Goal: Complete application form: Complete application form

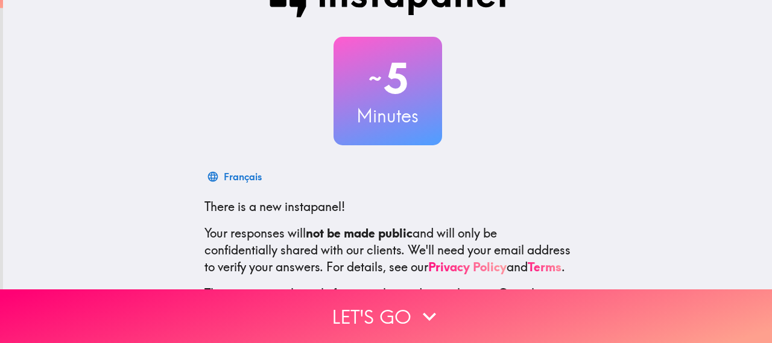
scroll to position [159, 0]
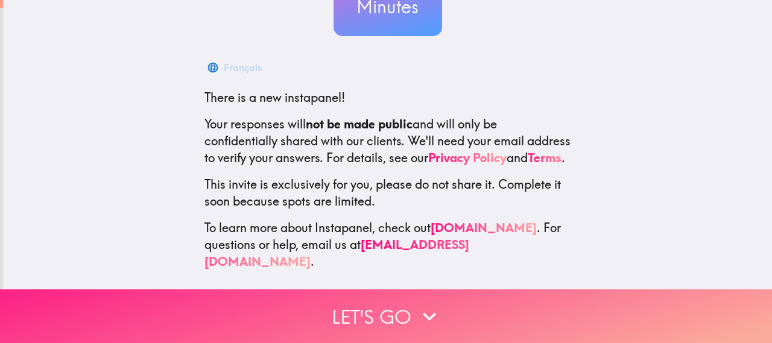
click at [381, 313] on button "Let's go" at bounding box center [386, 317] width 772 height 54
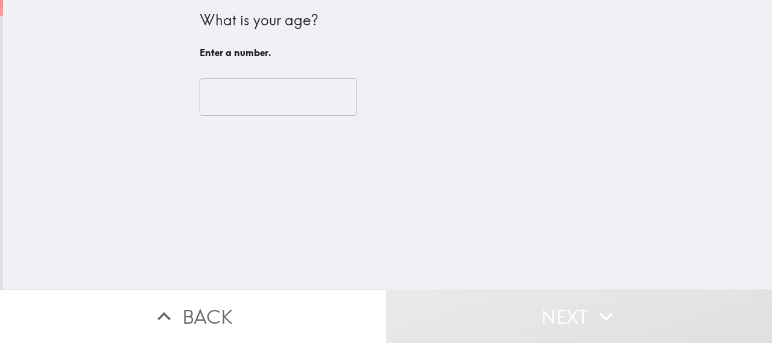
click at [275, 89] on input "number" at bounding box center [278, 96] width 157 height 37
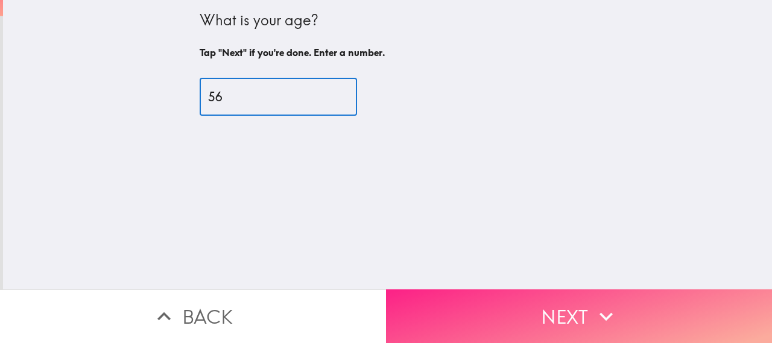
type input "56"
click at [520, 290] on button "Next" at bounding box center [579, 317] width 386 height 54
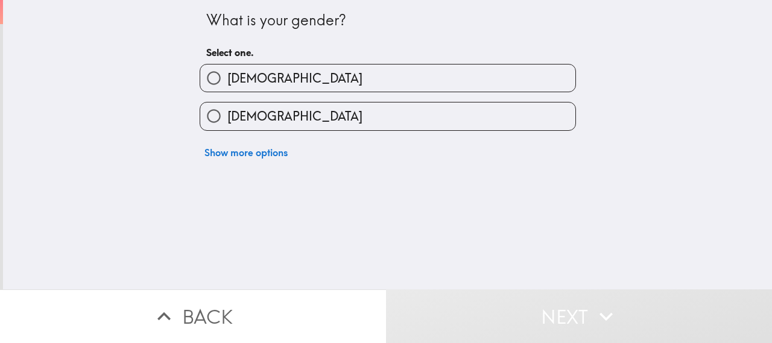
click at [314, 77] on label "[DEMOGRAPHIC_DATA]" at bounding box center [387, 78] width 375 height 27
click at [227, 77] on input "[DEMOGRAPHIC_DATA]" at bounding box center [213, 78] width 27 height 27
radio input "true"
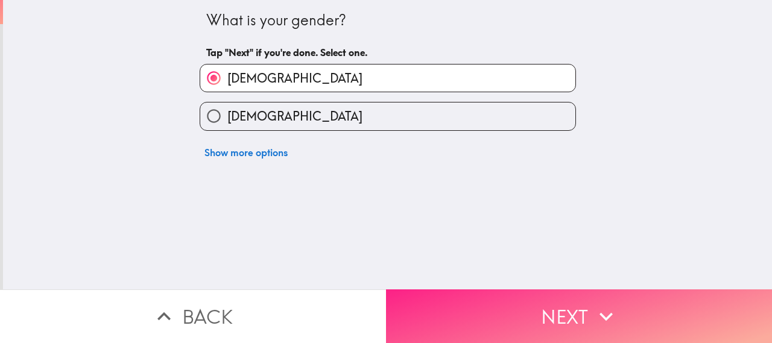
click at [532, 320] on button "Next" at bounding box center [579, 317] width 386 height 54
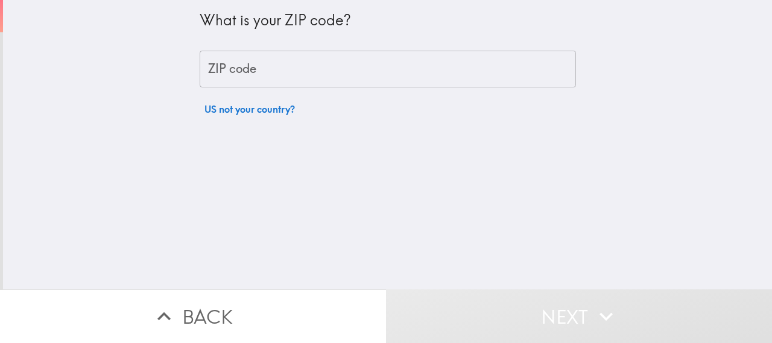
click at [372, 63] on input "ZIP code" at bounding box center [388, 69] width 377 height 37
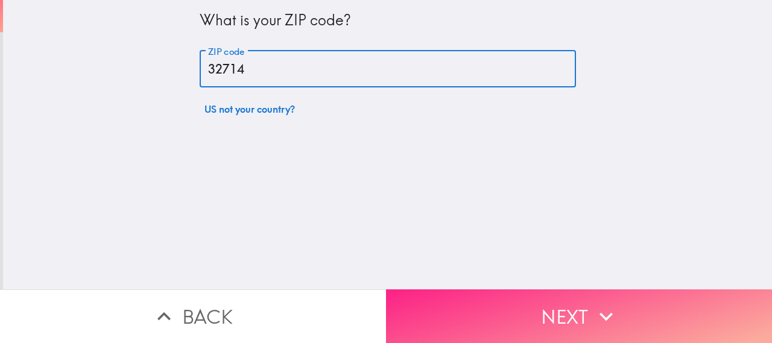
type input "32714"
click at [541, 290] on button "Next" at bounding box center [579, 317] width 386 height 54
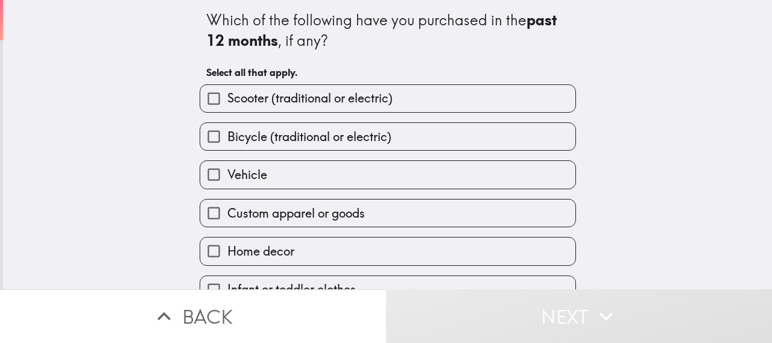
click at [372, 80] on div "Scooter (traditional or electric)" at bounding box center [383, 94] width 386 height 38
click at [367, 98] on span "Scooter (traditional or electric)" at bounding box center [309, 98] width 165 height 17
click at [227, 98] on input "Scooter (traditional or electric)" at bounding box center [213, 98] width 27 height 27
checkbox input "true"
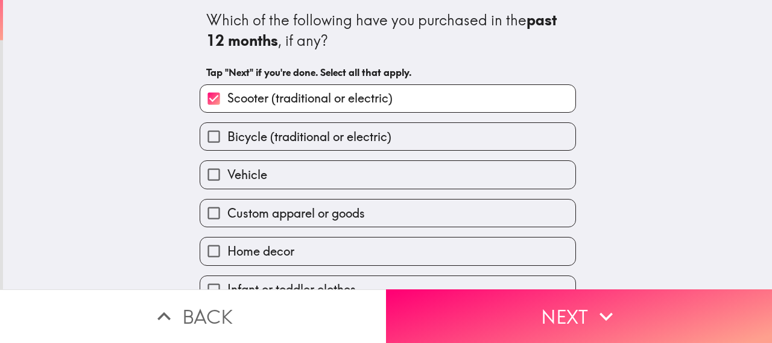
click at [358, 129] on span "Bicycle (traditional or electric)" at bounding box center [309, 137] width 164 height 17
click at [227, 129] on input "Bicycle (traditional or electric)" at bounding box center [213, 136] width 27 height 27
checkbox input "true"
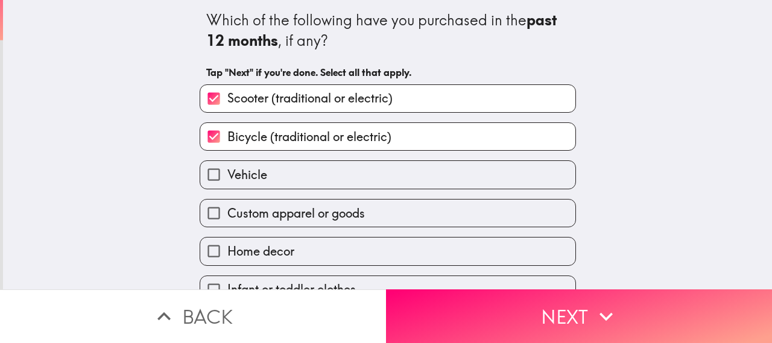
click at [351, 171] on label "Vehicle" at bounding box center [387, 174] width 375 height 27
click at [227, 171] on input "Vehicle" at bounding box center [213, 174] width 27 height 27
checkbox input "true"
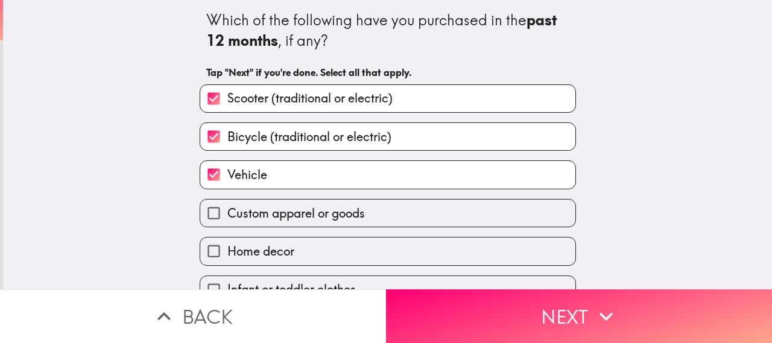
click at [339, 206] on span "Custom apparel or goods" at bounding box center [296, 213] width 138 height 17
click at [227, 206] on input "Custom apparel or goods" at bounding box center [213, 213] width 27 height 27
checkbox input "true"
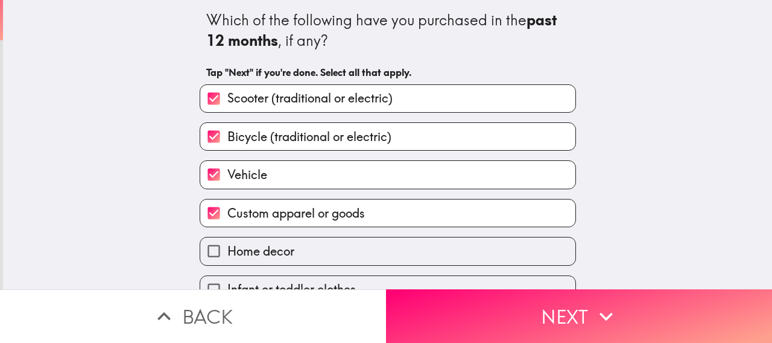
click at [311, 252] on label "Home decor" at bounding box center [387, 251] width 375 height 27
click at [227, 252] on input "Home decor" at bounding box center [213, 251] width 27 height 27
checkbox input "true"
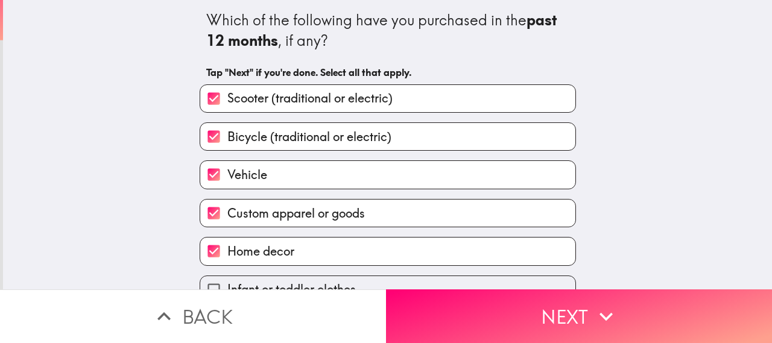
scroll to position [104, 0]
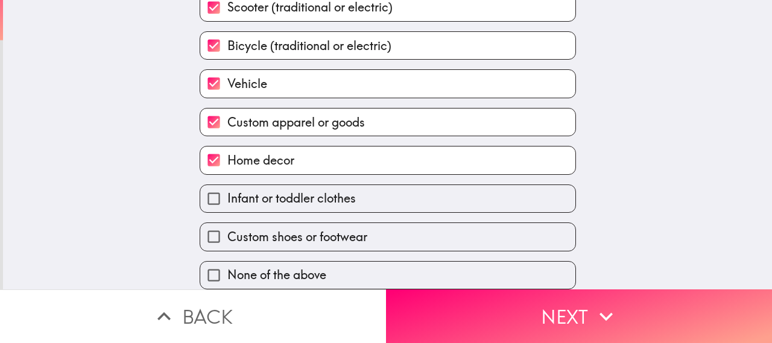
click at [304, 185] on label "Infant or toddler clothes" at bounding box center [387, 198] width 375 height 27
click at [227, 185] on input "Infant or toddler clothes" at bounding box center [213, 198] width 27 height 27
checkbox input "true"
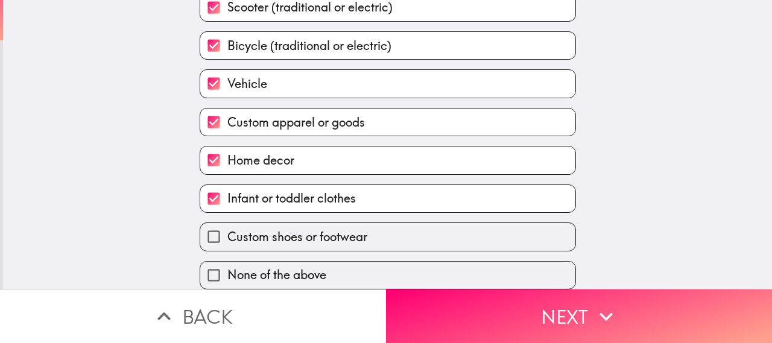
click at [304, 229] on span "Custom shoes or footwear" at bounding box center [297, 237] width 140 height 17
click at [227, 223] on input "Custom shoes or footwear" at bounding box center [213, 236] width 27 height 27
checkbox input "true"
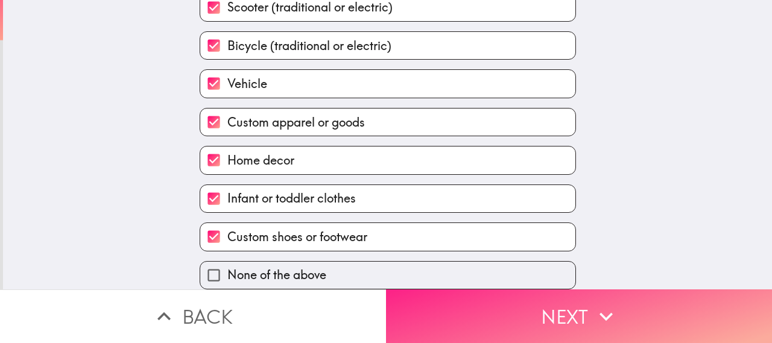
click at [571, 305] on button "Next" at bounding box center [579, 317] width 386 height 54
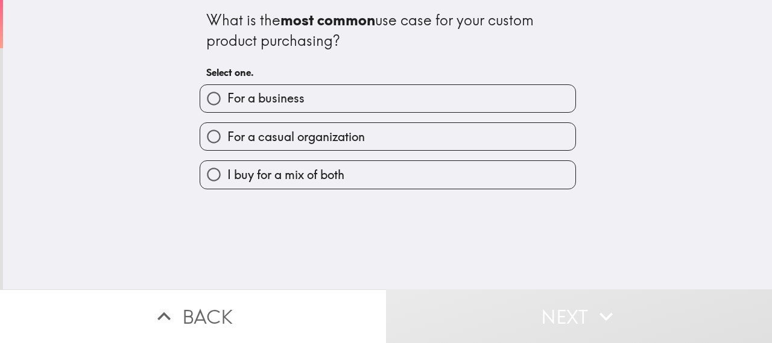
click at [309, 173] on span "I buy for a mix of both" at bounding box center [285, 175] width 117 height 17
click at [227, 173] on input "I buy for a mix of both" at bounding box center [213, 174] width 27 height 27
radio input "true"
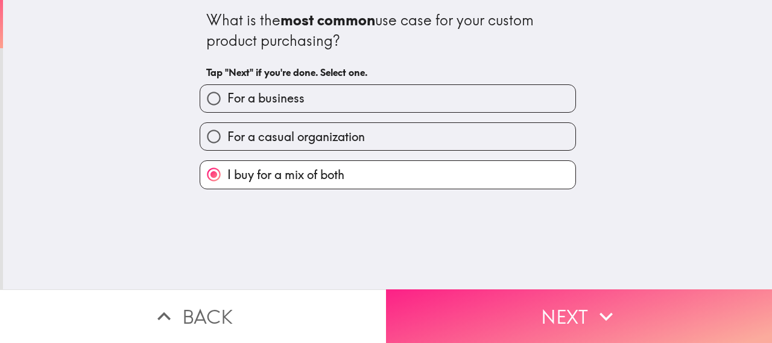
click at [532, 312] on button "Next" at bounding box center [579, 317] width 386 height 54
